Goal: Task Accomplishment & Management: Manage account settings

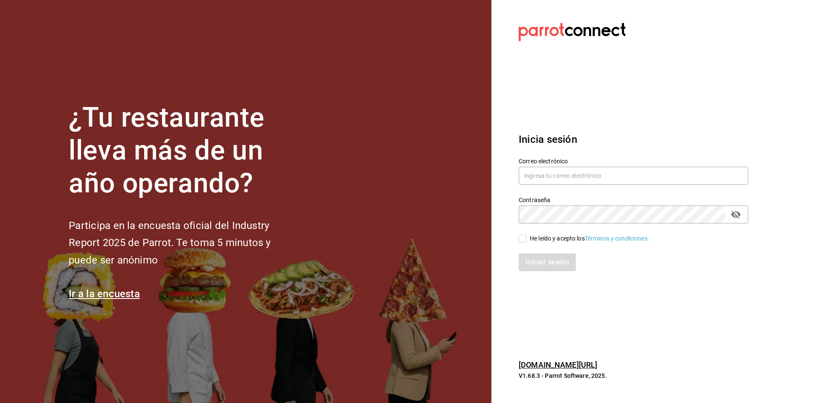
click at [577, 108] on section "Datos incorrectos. Verifica que tu Correo o Contraseña estén bien escritos. Ini…" at bounding box center [629, 201] width 277 height 403
click at [569, 188] on div "Contraseña Contraseña" at bounding box center [628, 205] width 240 height 38
click at [556, 172] on input "text" at bounding box center [633, 176] width 229 height 18
click at [568, 169] on input "text" at bounding box center [633, 176] width 229 height 18
click at [659, 109] on section "Datos incorrectos. Verifica que tu Correo o Contraseña estén bien escritos. Ini…" at bounding box center [629, 201] width 277 height 403
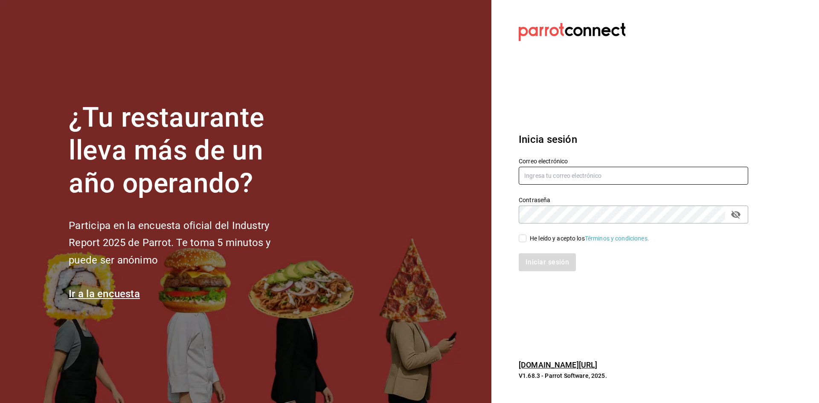
click at [588, 180] on input "text" at bounding box center [633, 176] width 229 height 18
click at [594, 173] on input "text" at bounding box center [633, 176] width 229 height 18
drag, startPoint x: 594, startPoint y: 173, endPoint x: 584, endPoint y: 174, distance: 9.4
click at [586, 174] on input "text" at bounding box center [633, 176] width 229 height 18
click at [544, 171] on input "text" at bounding box center [633, 176] width 229 height 18
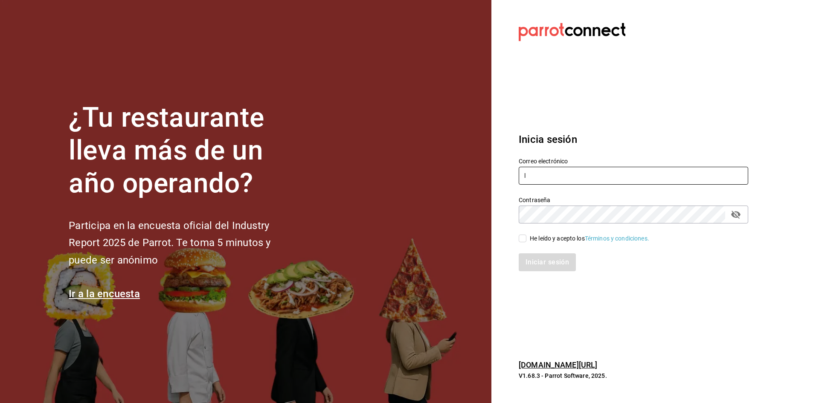
type input "lu"
click at [548, 184] on input "text" at bounding box center [633, 176] width 229 height 18
click at [550, 177] on input "text" at bounding box center [633, 176] width 229 height 18
click at [562, 171] on input "text" at bounding box center [633, 176] width 229 height 18
type input "luisart"
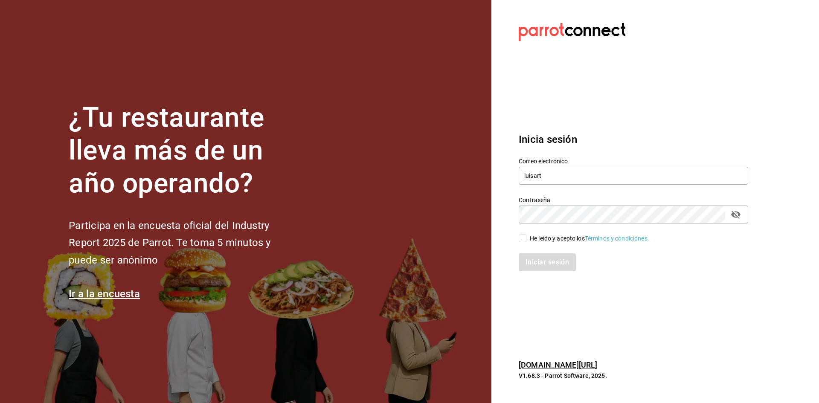
drag, startPoint x: 293, startPoint y: 120, endPoint x: 290, endPoint y: 113, distance: 8.0
click at [293, 120] on h1 "¿Tu restaurante lleva más de un año operando?" at bounding box center [184, 150] width 230 height 98
drag, startPoint x: 574, startPoint y: 187, endPoint x: 570, endPoint y: 180, distance: 7.2
click at [572, 185] on div "Correo electrónico luisart Contraseña Contraseña He leído y acepto los Términos…" at bounding box center [628, 209] width 240 height 124
click at [569, 179] on input "luisart" at bounding box center [633, 176] width 229 height 18
